Goal: Complete application form

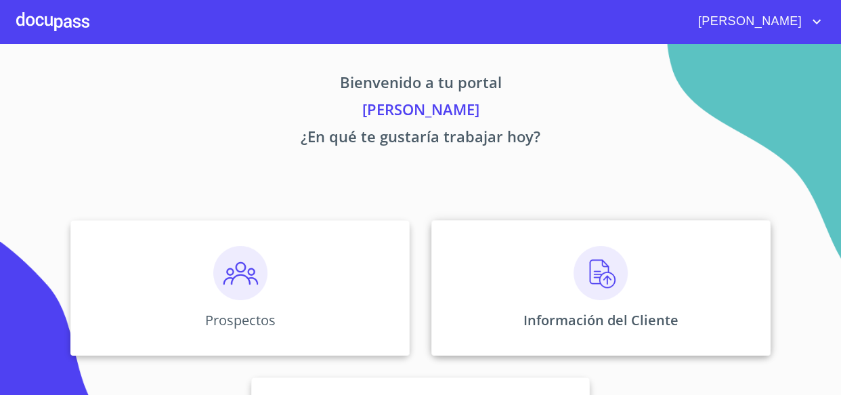
click at [604, 278] on img at bounding box center [601, 273] width 54 height 54
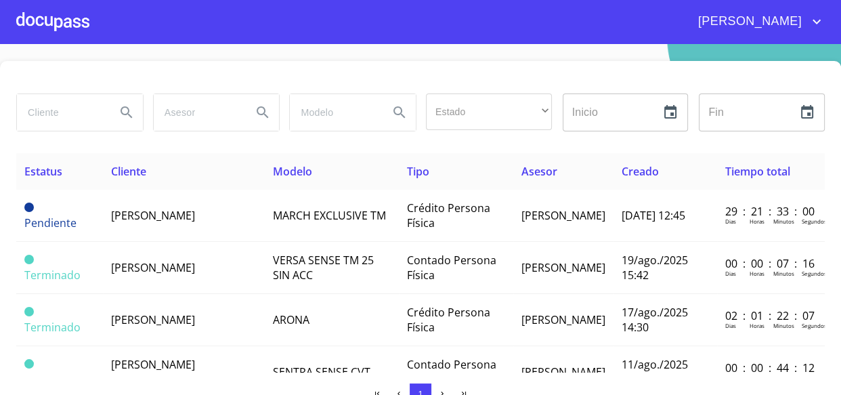
scroll to position [30, 0]
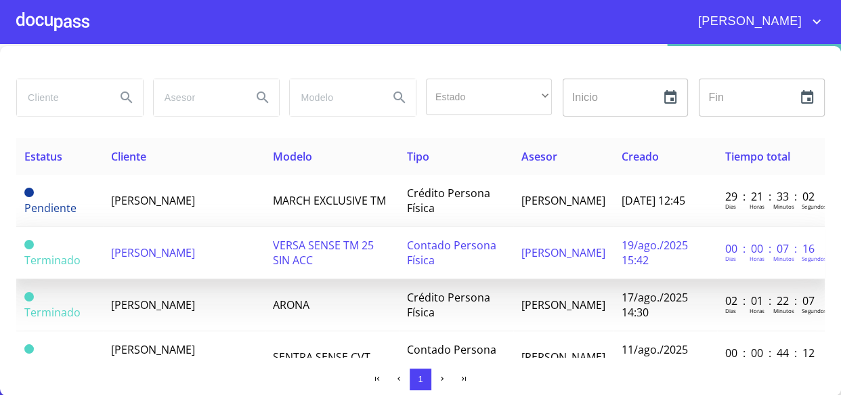
click at [165, 253] on td "[PERSON_NAME]" at bounding box center [184, 253] width 162 height 52
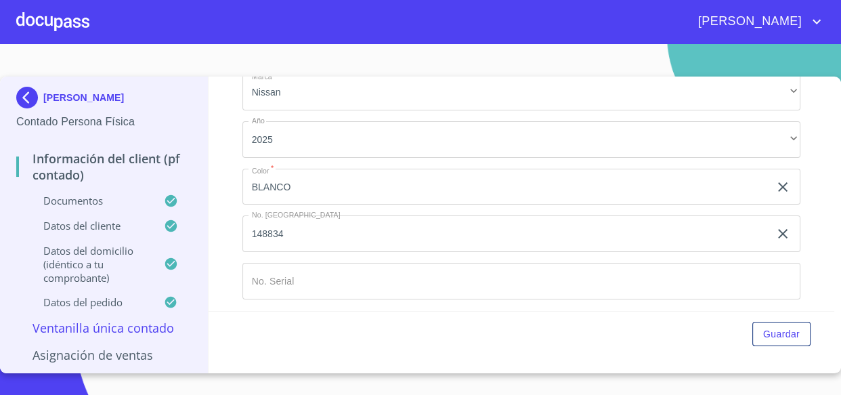
scroll to position [3641, 0]
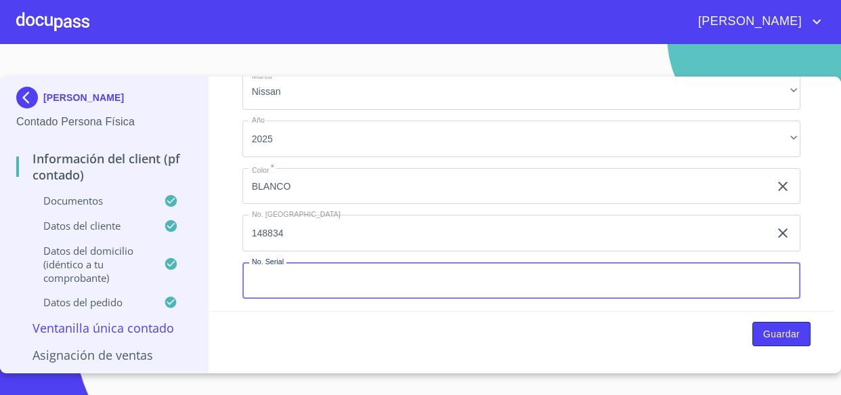
click at [770, 326] on span "Guardar" at bounding box center [782, 334] width 37 height 17
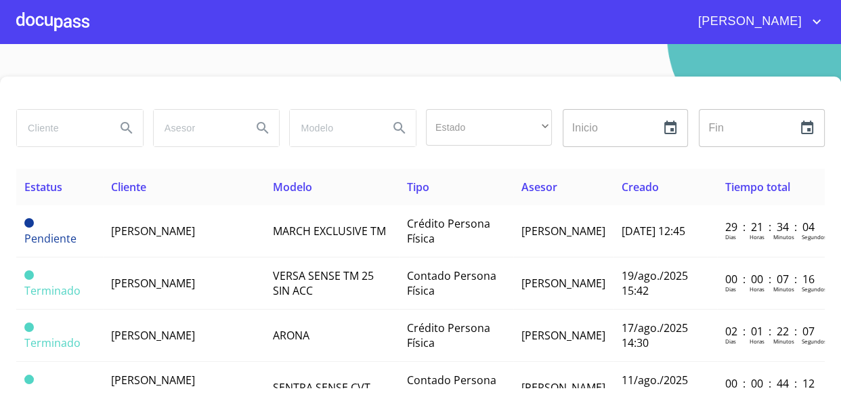
click at [20, 20] on div at bounding box center [52, 21] width 73 height 43
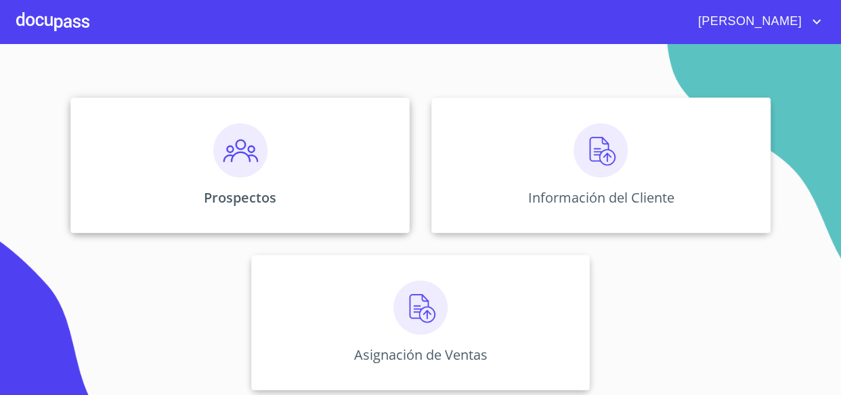
scroll to position [128, 0]
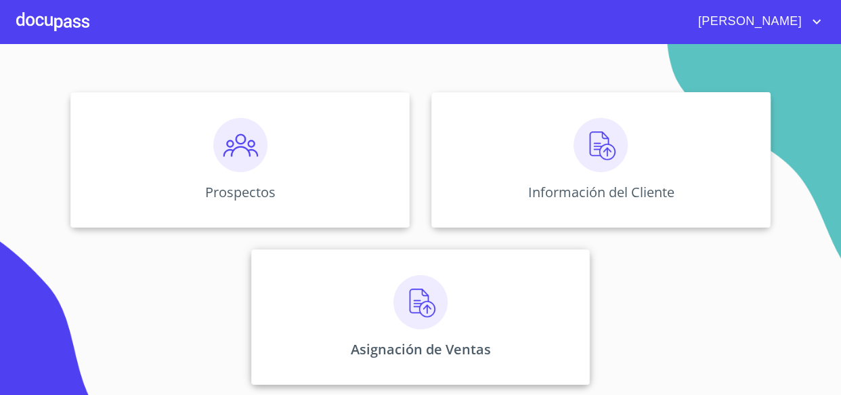
click at [396, 293] on img at bounding box center [421, 302] width 54 height 54
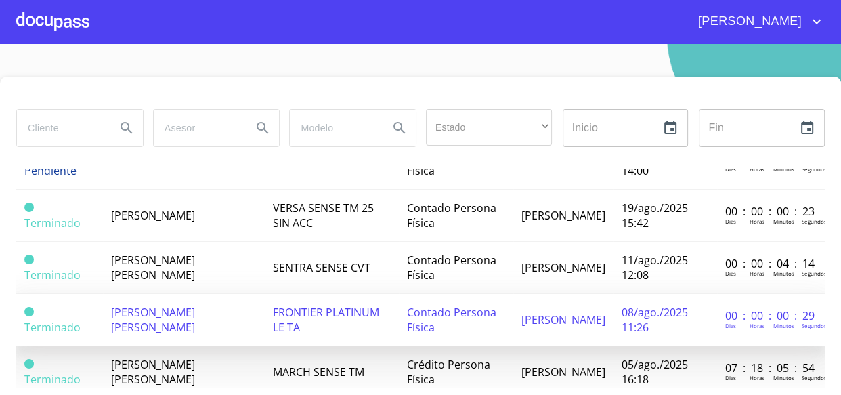
scroll to position [123, 0]
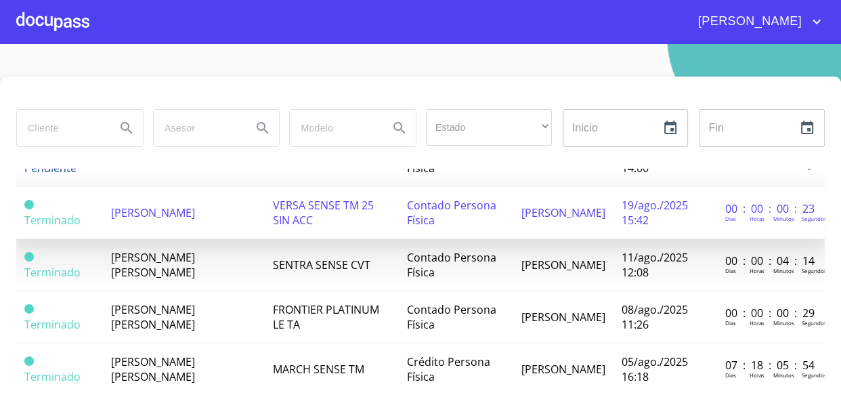
click at [161, 214] on td "[PERSON_NAME]" at bounding box center [184, 213] width 162 height 52
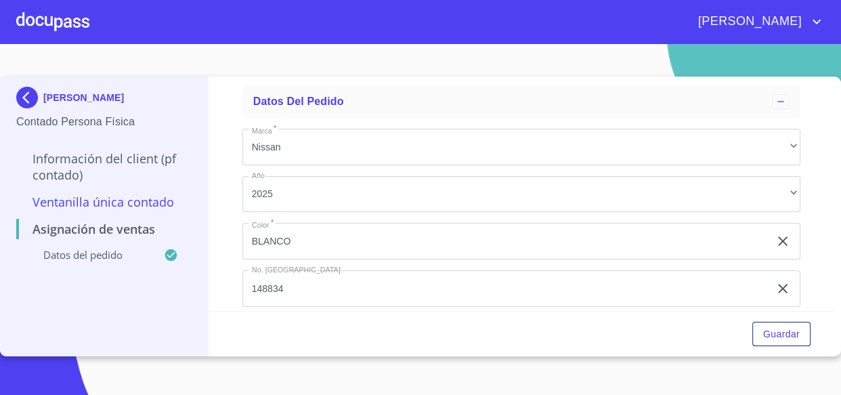
scroll to position [121, 0]
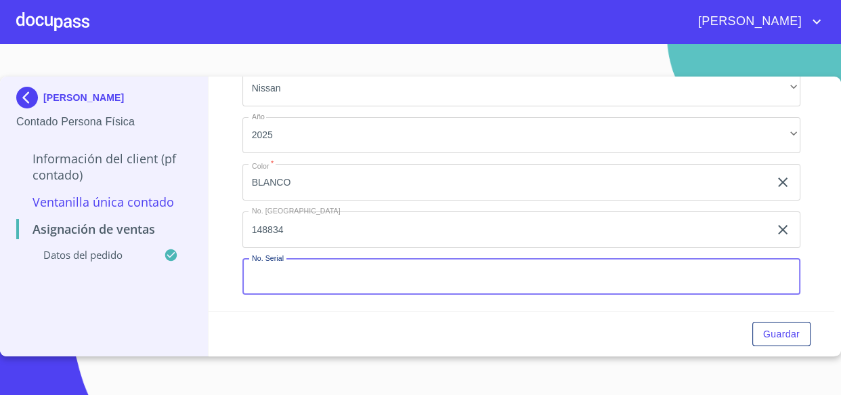
click at [383, 274] on input "Marca   *" at bounding box center [522, 277] width 559 height 37
click at [382, 274] on input "Marca   *" at bounding box center [522, 277] width 559 height 37
click at [276, 275] on input "[US_VEHICLE_IDENTIFICATION_NUMBER]" at bounding box center [507, 277] width 528 height 37
click at [285, 274] on input "[US_VEHICLE_IDENTIFICATION_NUMBER]" at bounding box center [507, 277] width 528 height 37
click at [299, 274] on input "[US_VEHICLE_IDENTIFICATION_NUMBER]" at bounding box center [507, 277] width 528 height 37
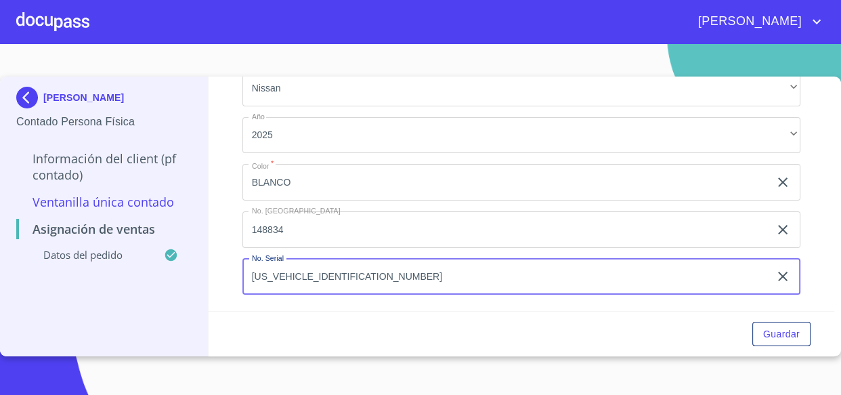
click at [307, 276] on input "[US_VEHICLE_IDENTIFICATION_NUMBER]" at bounding box center [507, 277] width 528 height 37
click at [321, 276] on input "[US_VEHICLE_IDENTIFICATION_NUMBER]" at bounding box center [507, 277] width 528 height 37
click at [329, 275] on input "[US_VEHICLE_IDENTIFICATION_NUMBER]" at bounding box center [507, 277] width 528 height 37
type input "[US_VEHICLE_IDENTIFICATION_NUMBER]"
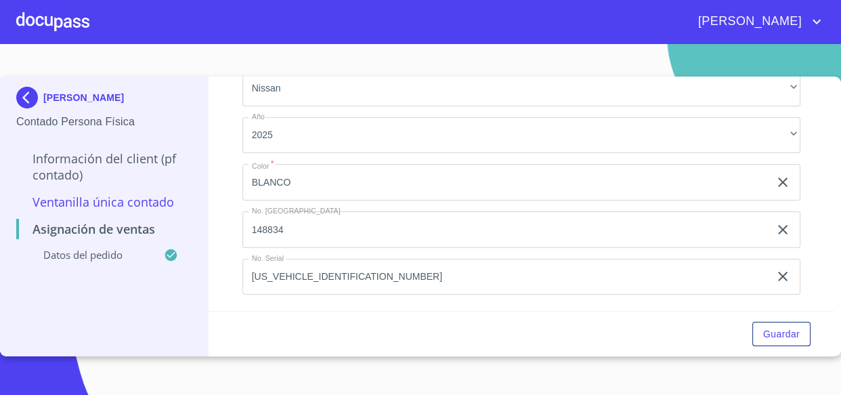
click at [786, 346] on div "Guardar" at bounding box center [522, 334] width 626 height 46
click at [782, 330] on span "Guardar" at bounding box center [782, 334] width 37 height 17
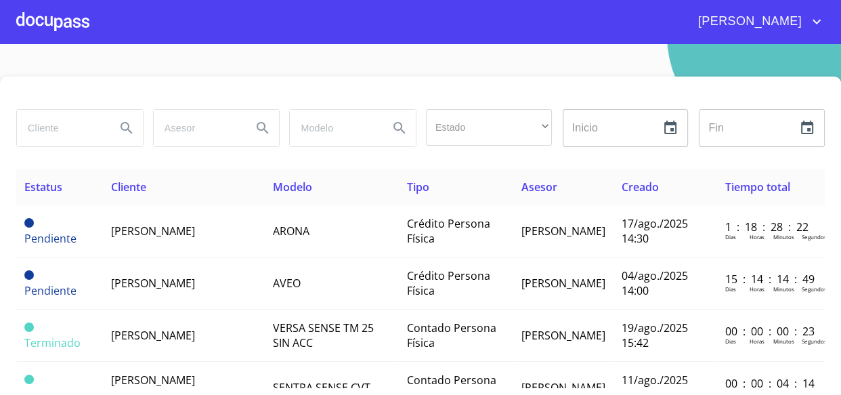
click at [77, 24] on div at bounding box center [52, 21] width 73 height 43
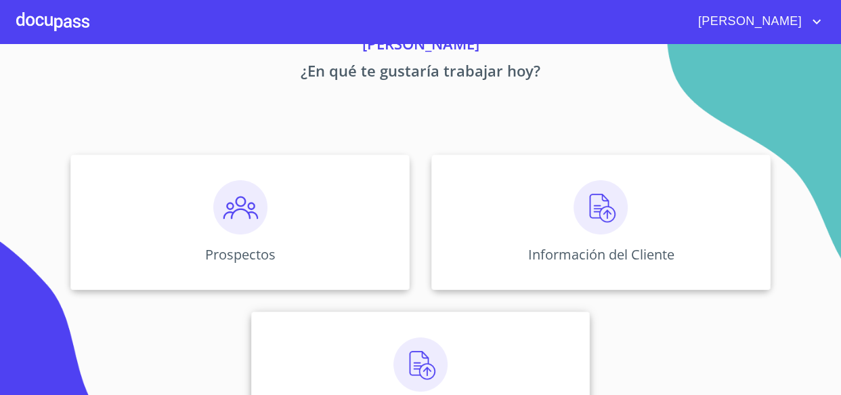
scroll to position [128, 0]
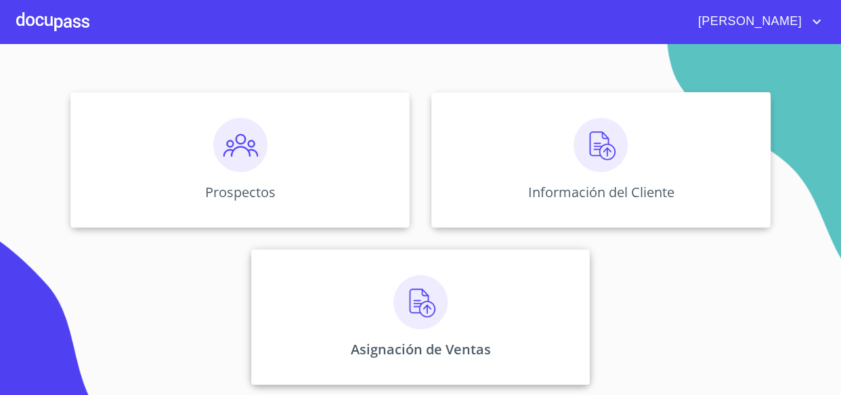
click at [440, 291] on img at bounding box center [421, 302] width 54 height 54
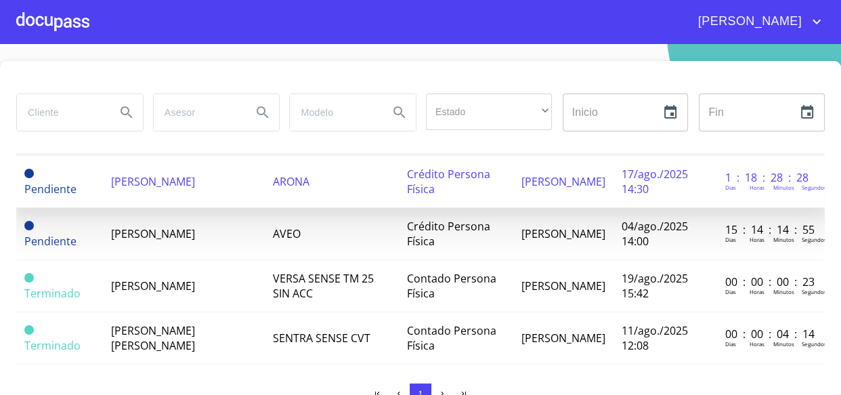
scroll to position [61, 0]
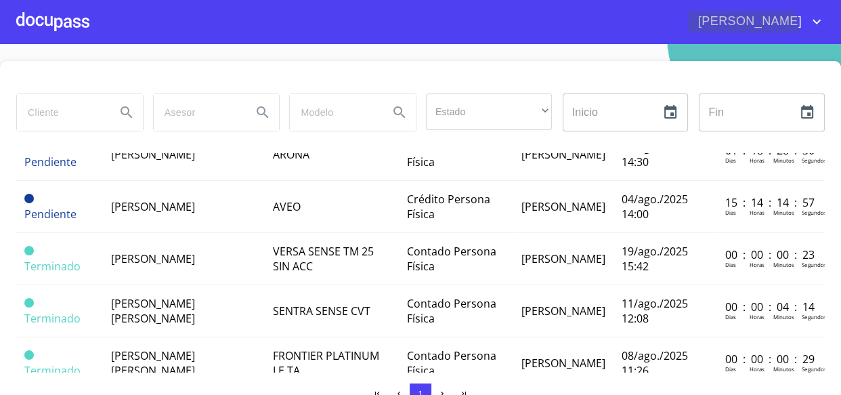
click at [793, 29] on span "[PERSON_NAME]" at bounding box center [748, 22] width 121 height 22
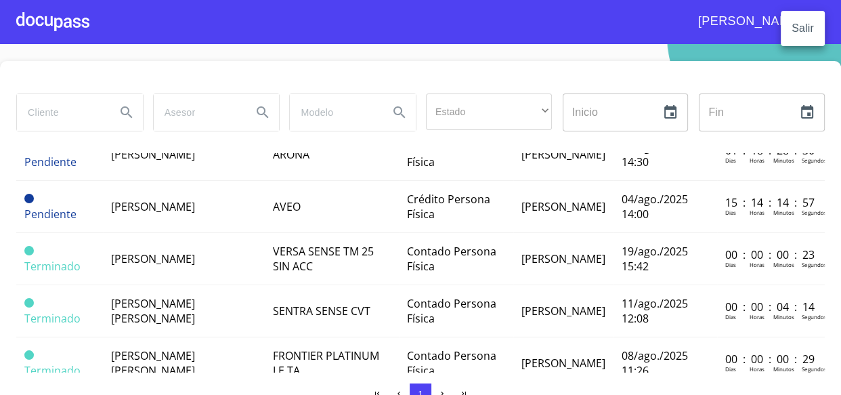
click at [799, 35] on li "Salir" at bounding box center [803, 28] width 44 height 24
